Goal: Information Seeking & Learning: Learn about a topic

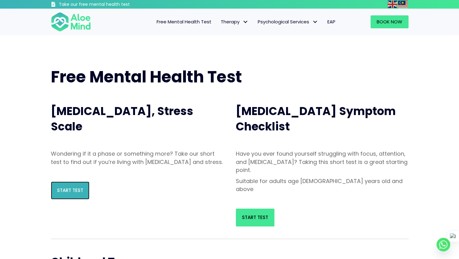
click at [64, 194] on span "Start Test" at bounding box center [70, 190] width 26 height 6
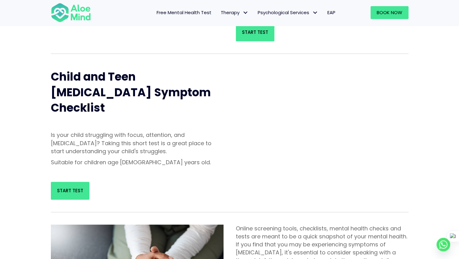
scroll to position [185, 0]
click at [73, 182] on link "Start Test" at bounding box center [70, 191] width 39 height 18
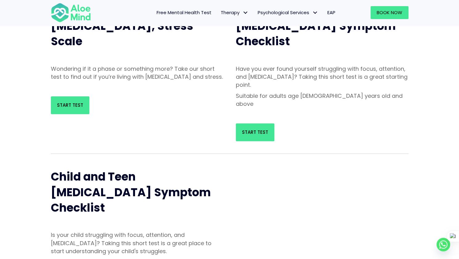
scroll to position [62, 0]
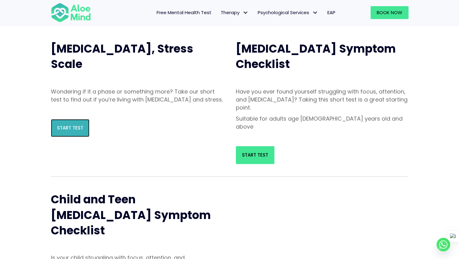
click at [81, 132] on link "Start Test" at bounding box center [70, 128] width 39 height 18
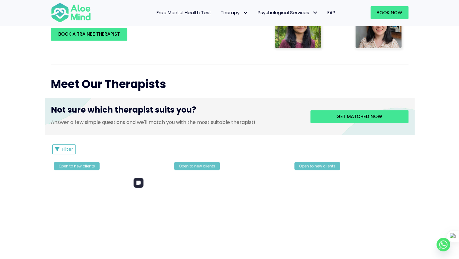
scroll to position [92, 0]
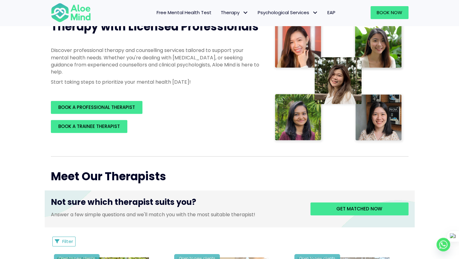
click at [172, 13] on span "Free Mental Health Test" at bounding box center [183, 12] width 55 height 6
